Goal: Information Seeking & Learning: Learn about a topic

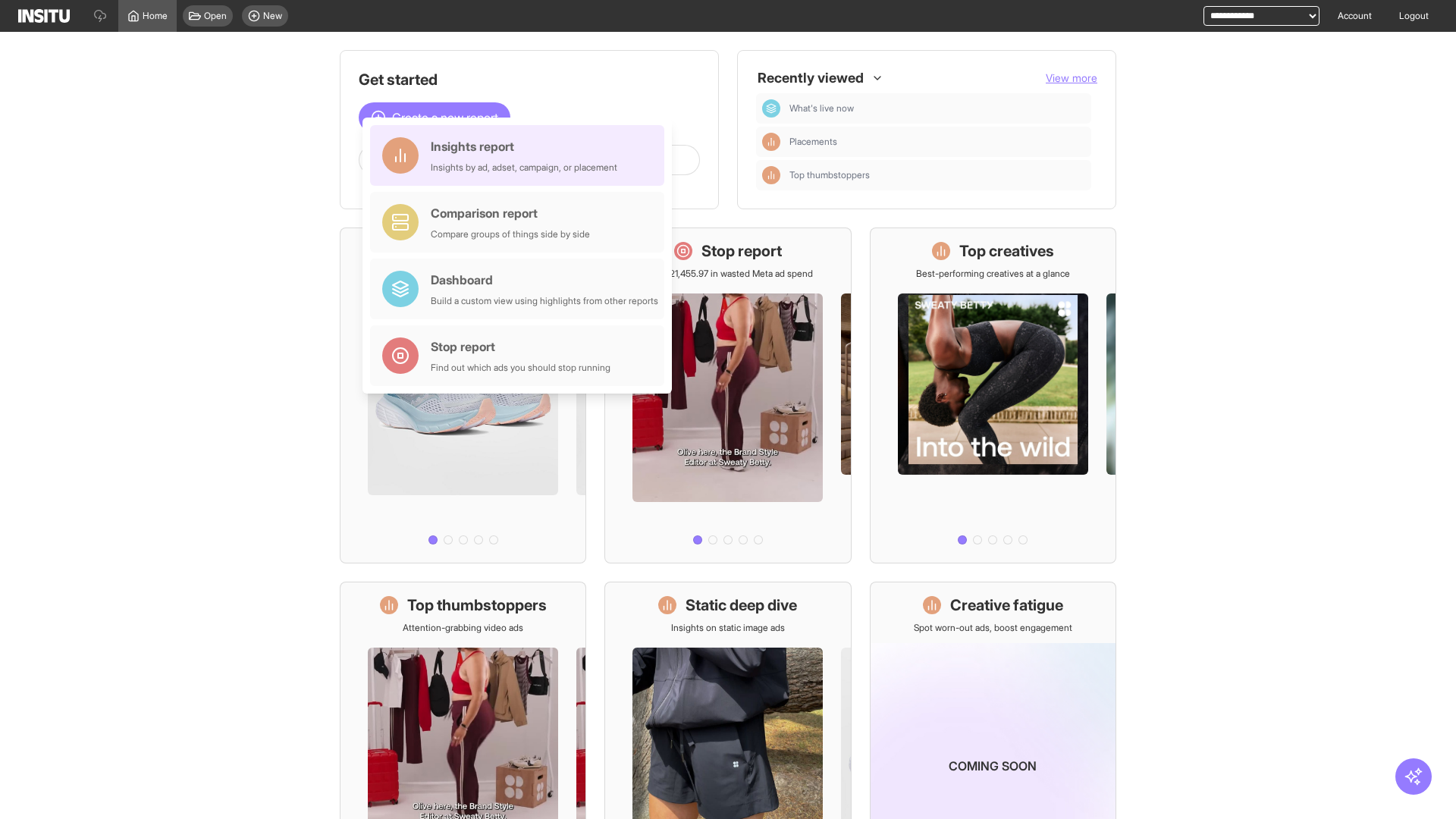
click at [521, 156] on div "Insights report Insights by ad, adset, campaign, or placement" at bounding box center [524, 156] width 186 height 36
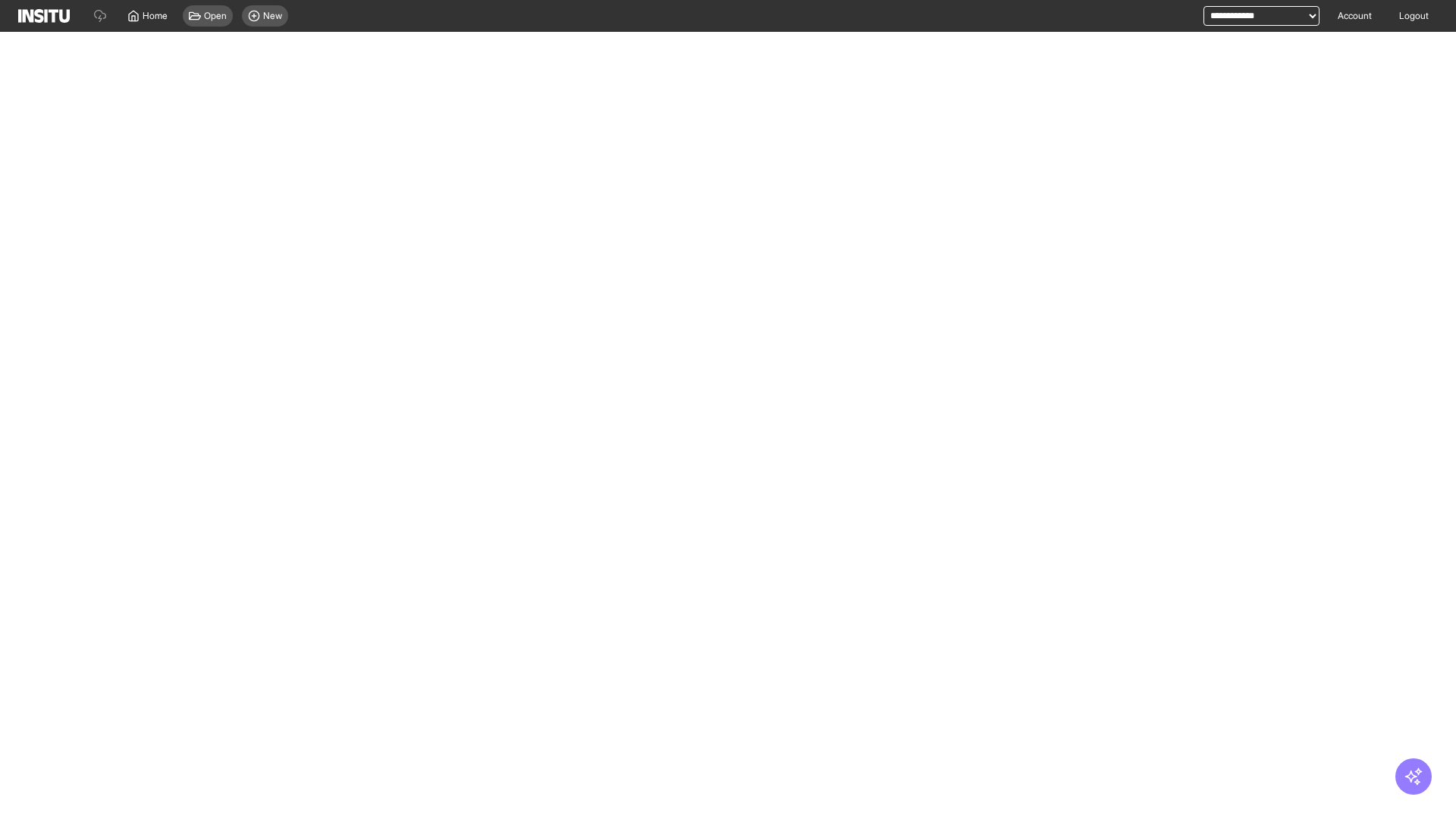
select select "**"
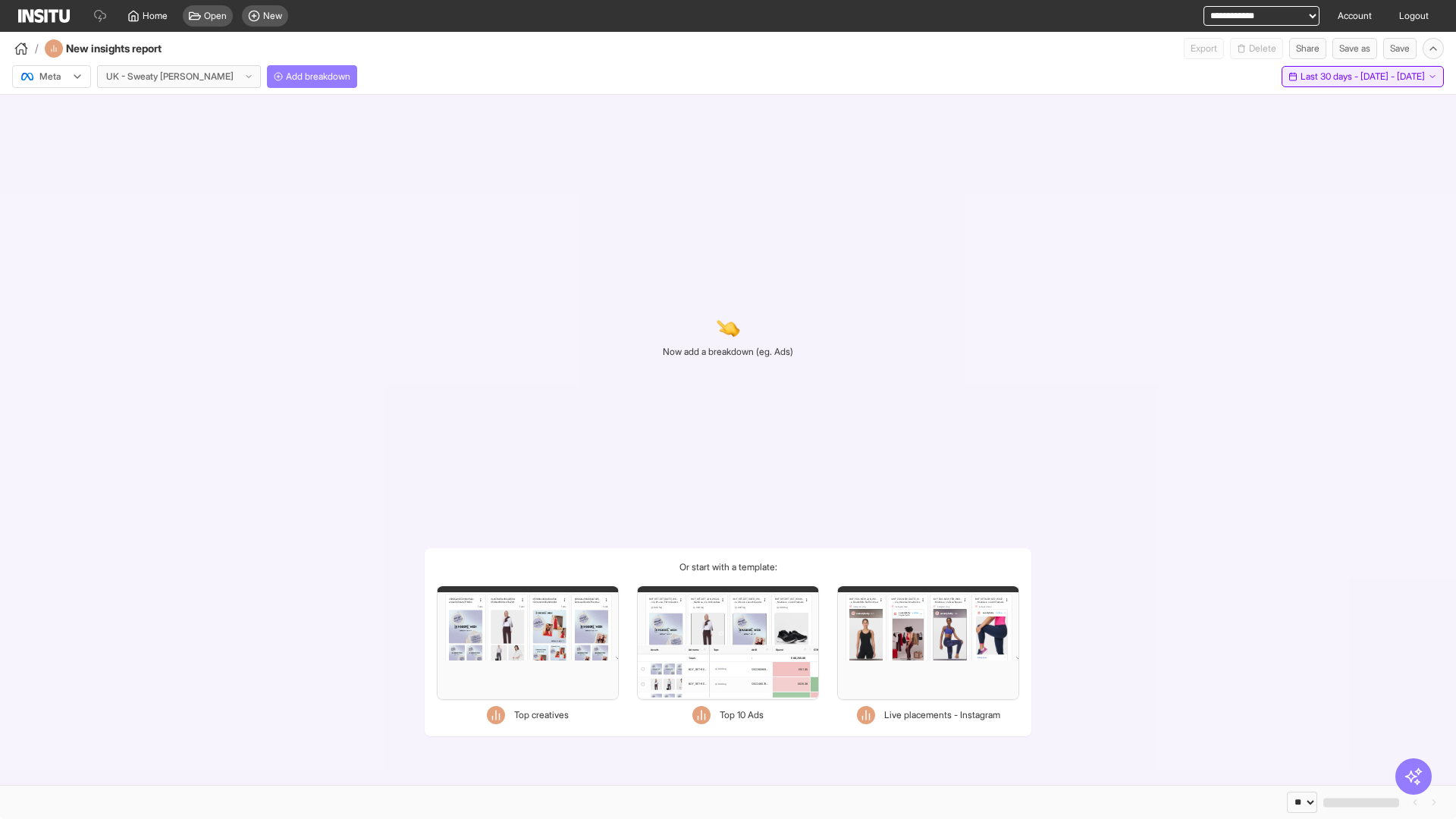
click at [1332, 77] on span "Last 30 days - [DATE] - [DATE]" at bounding box center [1363, 77] width 125 height 12
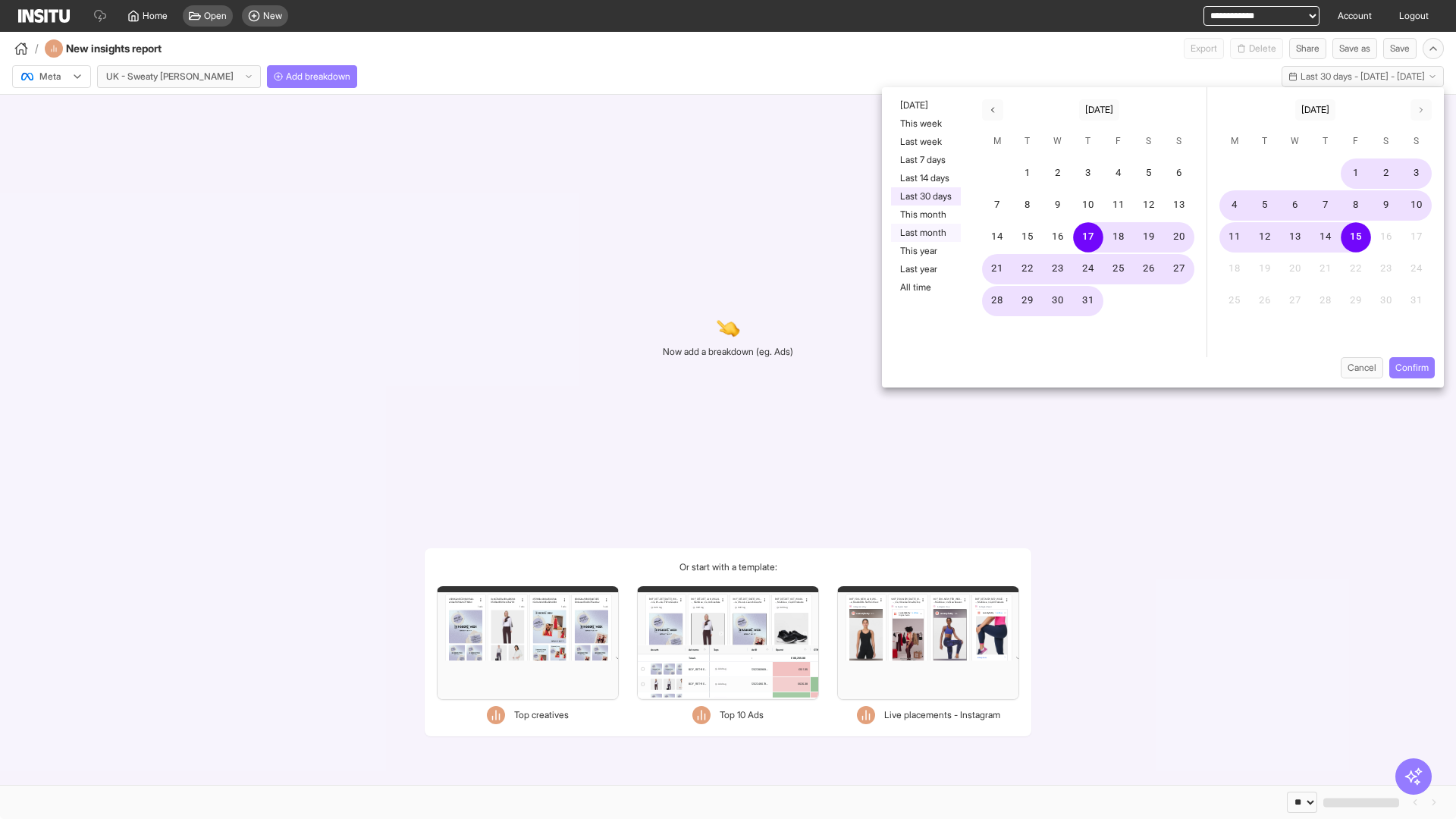
click at [924, 232] on button "Last month" at bounding box center [926, 232] width 70 height 18
